Goal: Task Accomplishment & Management: Use online tool/utility

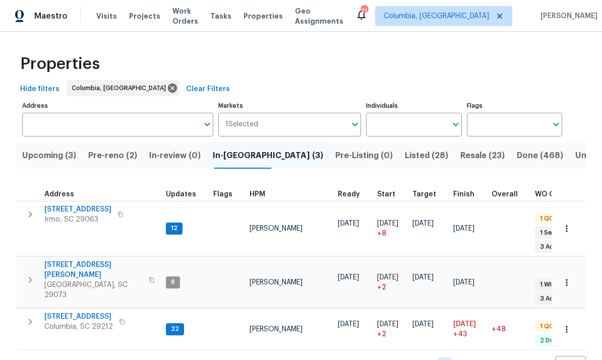
click at [91, 312] on span "[STREET_ADDRESS]" at bounding box center [78, 317] width 69 height 10
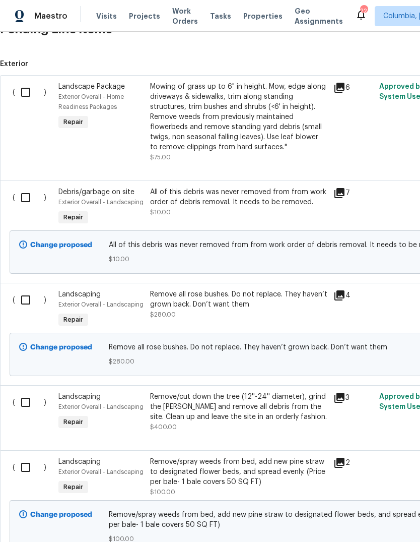
scroll to position [472, 0]
click at [27, 93] on input "checkbox" at bounding box center [29, 92] width 29 height 21
checkbox input "true"
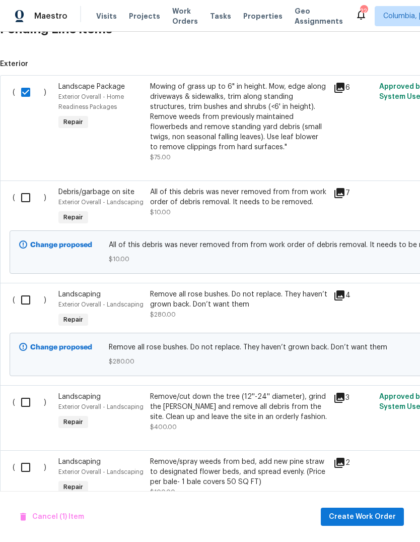
click at [23, 195] on input "checkbox" at bounding box center [29, 197] width 29 height 21
checkbox input "true"
click at [26, 300] on input "checkbox" at bounding box center [29, 299] width 29 height 21
checkbox input "true"
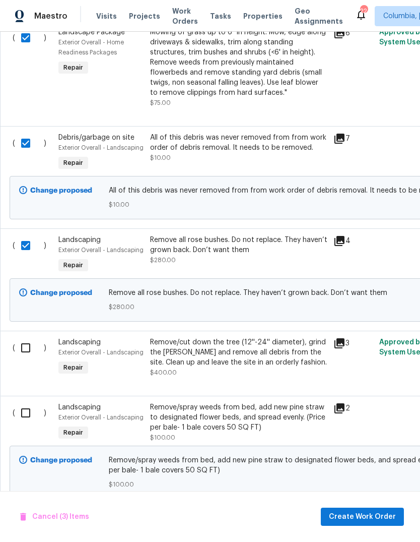
scroll to position [526, 0]
click at [32, 342] on input "checkbox" at bounding box center [29, 348] width 29 height 21
checkbox input "true"
click at [49, 395] on div "( )" at bounding box center [33, 423] width 46 height 46
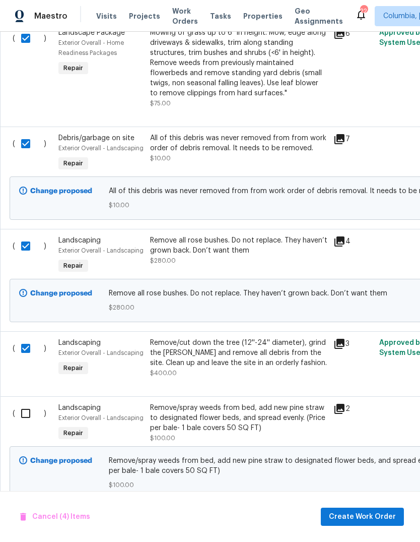
click at [25, 395] on input "checkbox" at bounding box center [29, 413] width 29 height 21
checkbox input "true"
click at [373, 395] on span "Create Work Order" at bounding box center [362, 517] width 67 height 13
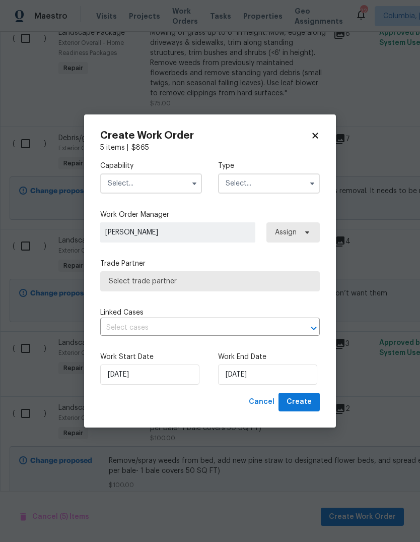
checkbox input "false"
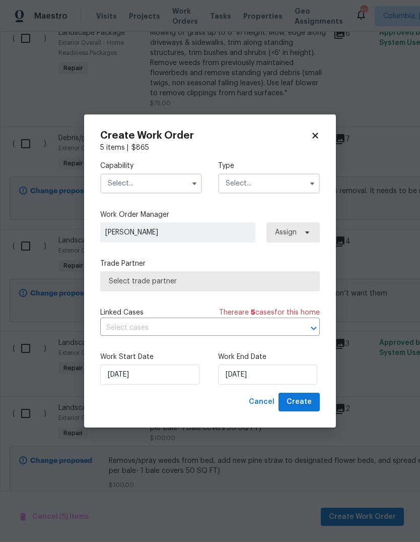
click at [147, 189] on input "text" at bounding box center [151, 183] width 102 height 20
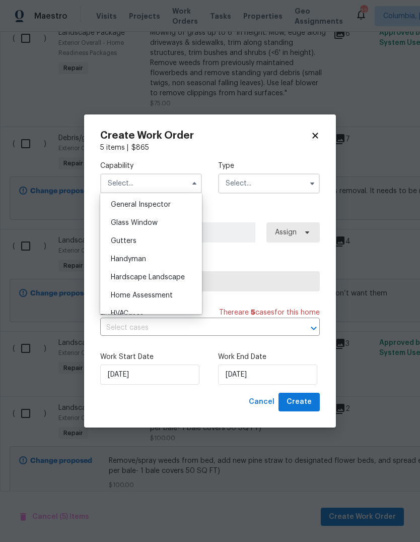
scroll to position [504, 0]
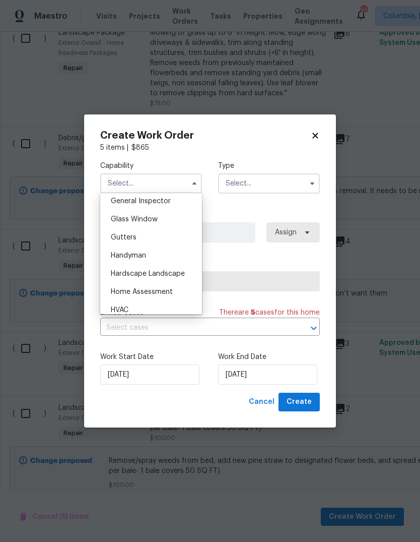
click at [175, 276] on span "Hardscape Landscape" at bounding box center [148, 273] width 74 height 7
type input "Hardscape Landscape"
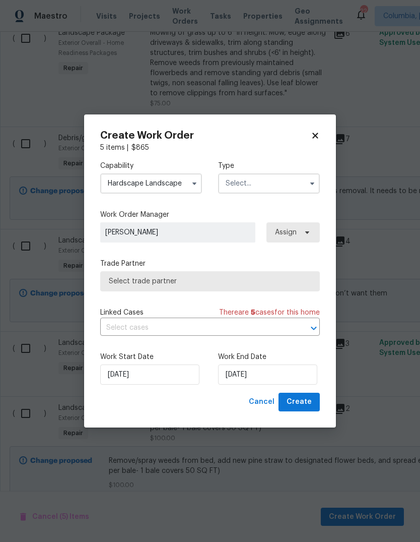
click at [270, 183] on input "text" at bounding box center [269, 183] width 102 height 20
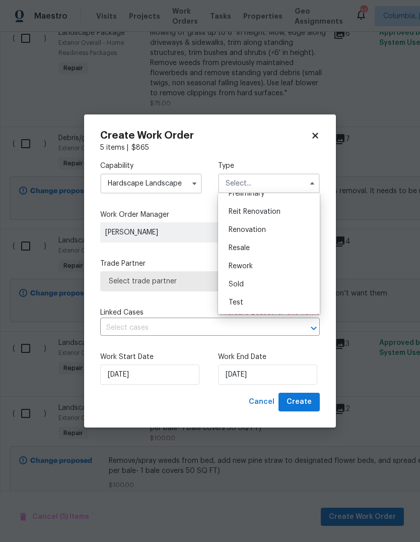
scroll to position [229, 0]
click at [278, 232] on div "Renovation" at bounding box center [269, 230] width 97 height 18
type input "Renovation"
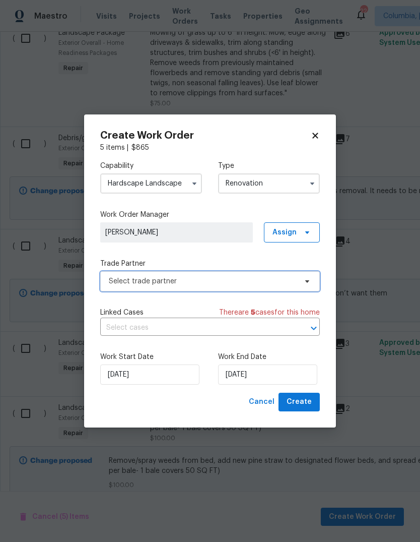
click at [238, 280] on span "Select trade partner" at bounding box center [203, 281] width 188 height 10
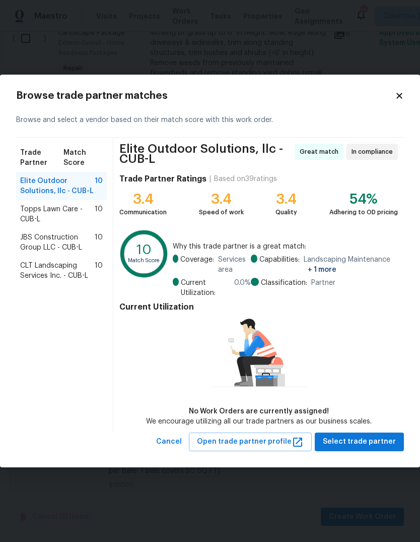
click at [76, 274] on span "CLT Landscaping Services Inc. - CUB-L" at bounding box center [57, 271] width 75 height 20
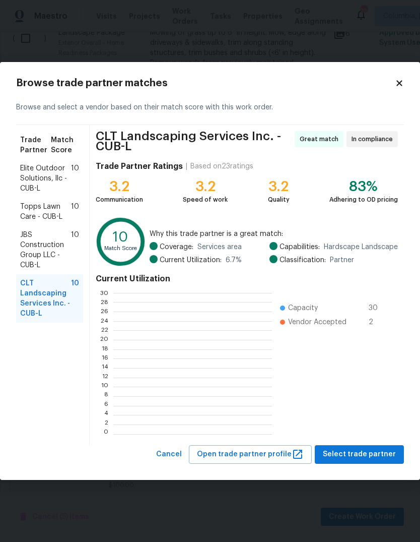
scroll to position [141, 158]
click at [358, 395] on span "Select trade partner" at bounding box center [359, 454] width 73 height 13
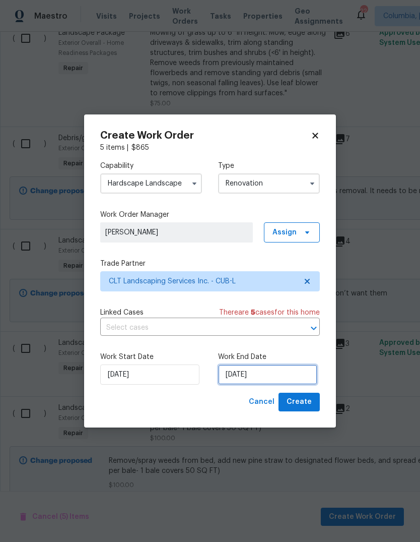
click at [285, 372] on input "8/21/2025" at bounding box center [267, 374] width 99 height 20
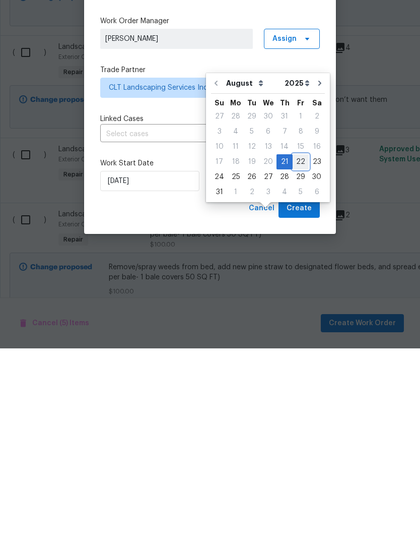
click at [302, 348] on div "22" at bounding box center [301, 355] width 16 height 14
type input "8/22/2025"
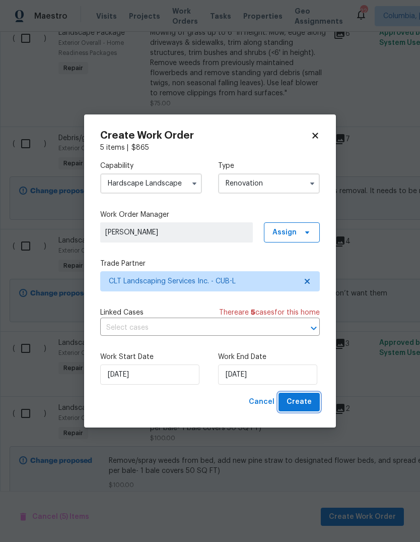
click at [306, 395] on span "Create" at bounding box center [299, 402] width 25 height 13
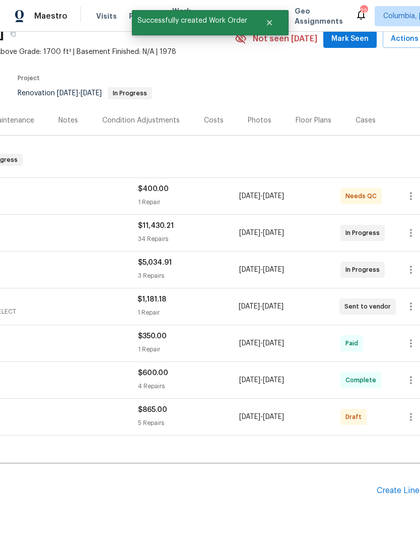
scroll to position [45, 134]
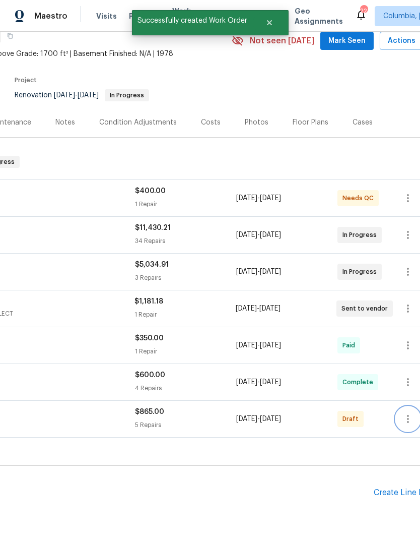
click at [410, 395] on icon "button" at bounding box center [408, 419] width 12 height 12
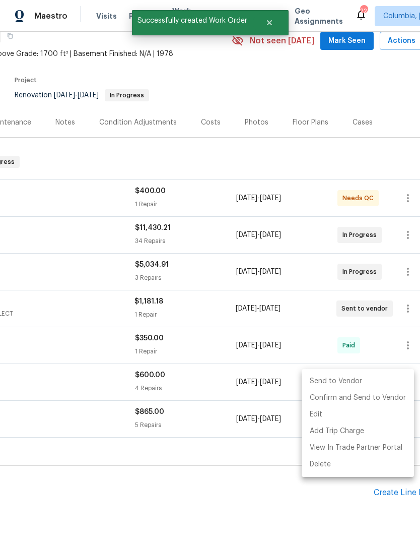
click at [331, 379] on li "Send to Vendor" at bounding box center [358, 381] width 112 height 17
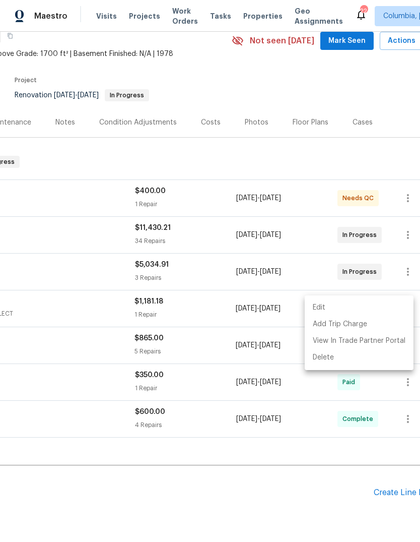
click at [257, 395] on div at bounding box center [210, 271] width 420 height 542
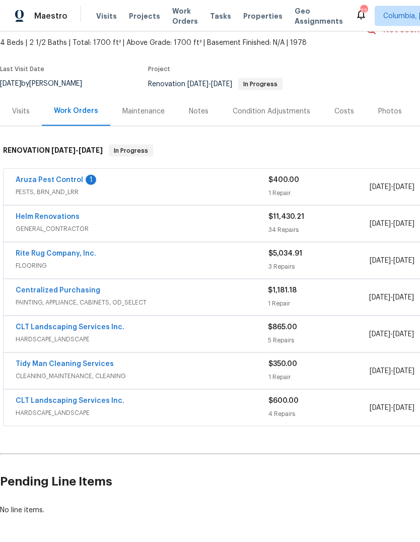
scroll to position [57, 0]
click at [86, 323] on link "CLT Landscaping Services Inc." at bounding box center [70, 326] width 109 height 7
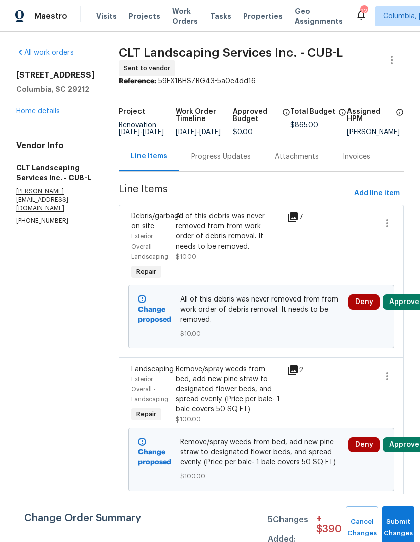
click at [395, 395] on button "Submit Changes" at bounding box center [399, 527] width 32 height 43
click at [213, 162] on div "Progress Updates" at bounding box center [221, 157] width 59 height 10
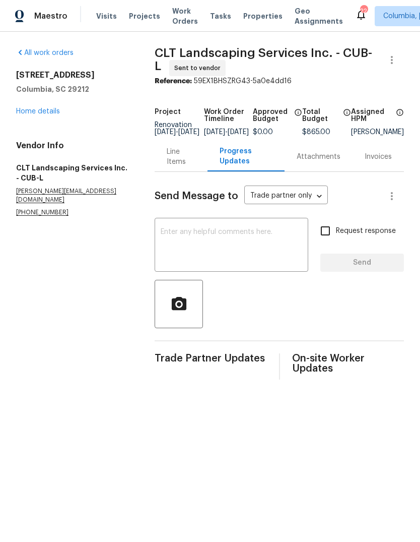
click at [231, 241] on textarea at bounding box center [232, 245] width 142 height 35
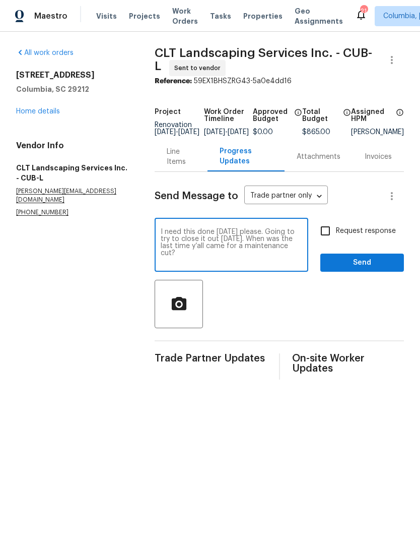
type textarea "I need this done tomorrow please. Going to try to close it out Saturday. When w…"
click at [362, 269] on span "Send" at bounding box center [363, 263] width 68 height 13
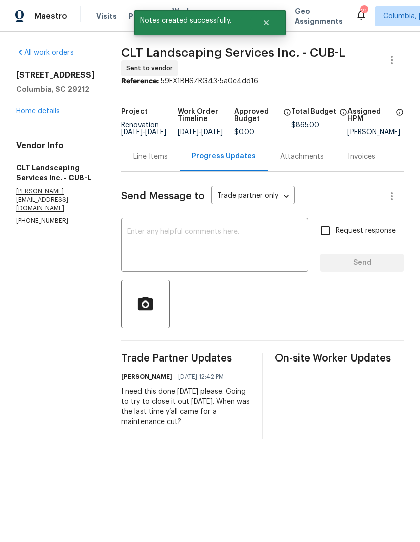
click at [245, 244] on textarea at bounding box center [215, 245] width 175 height 35
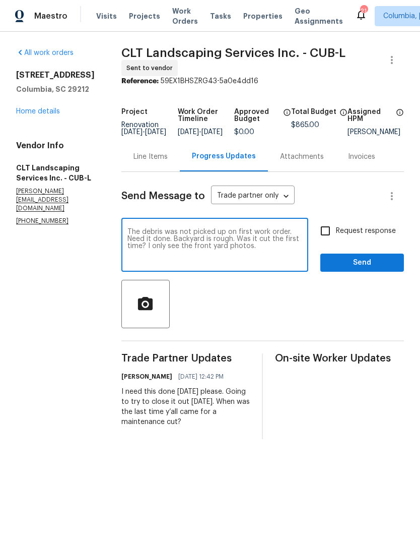
type textarea "The debris was not picked up on first work order. Need it done. Backyard is rou…"
click at [365, 262] on button "Send" at bounding box center [363, 263] width 84 height 19
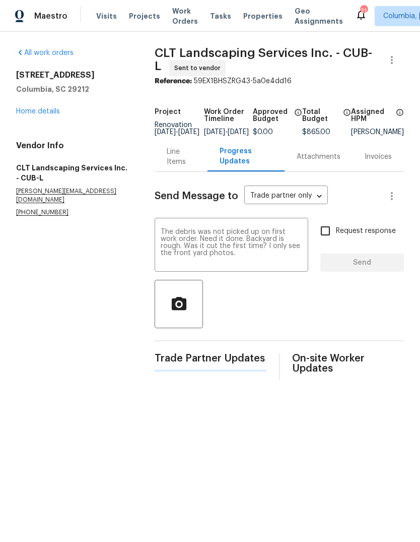
click at [55, 108] on link "Home details" at bounding box center [38, 111] width 44 height 7
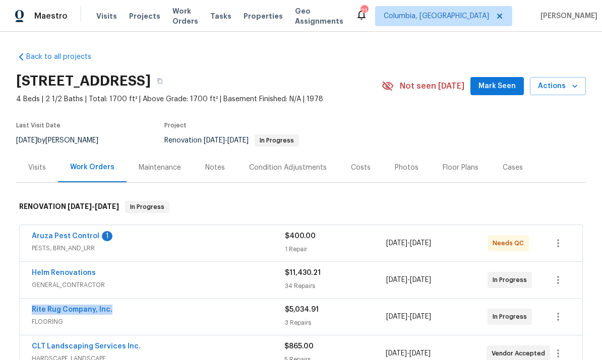
click at [209, 327] on div "Rite Rug Company, Inc. FLOORING" at bounding box center [158, 317] width 253 height 24
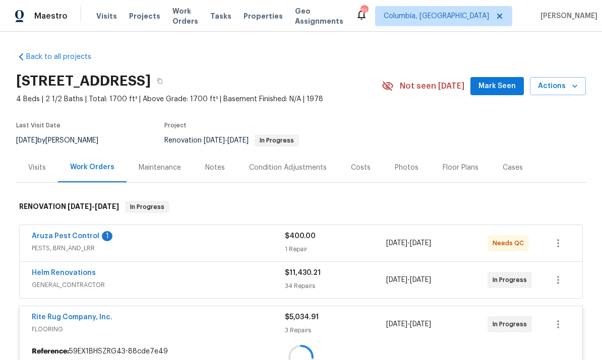
click at [197, 336] on div at bounding box center [301, 358] width 570 height 334
click at [370, 353] on div "Reference: 59EX1BHSZRG43-88cde7e49" at bounding box center [301, 352] width 563 height 18
click at [368, 354] on div "Reference: 59EX1BHSZRG43-88cde7e49" at bounding box center [301, 352] width 563 height 18
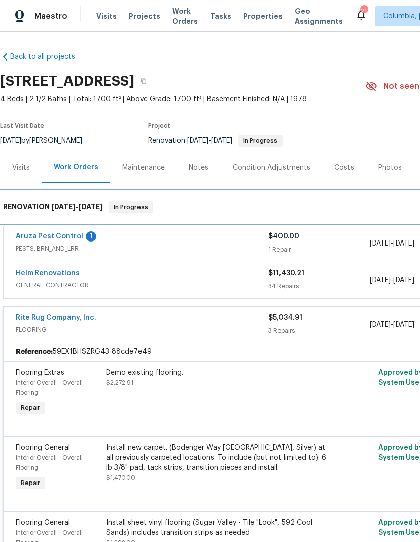
click at [323, 191] on div "RENOVATION 6/30/25 - 8/22/25 In Progress" at bounding box center [285, 207] width 570 height 32
